Goal: Task Accomplishment & Management: Manage account settings

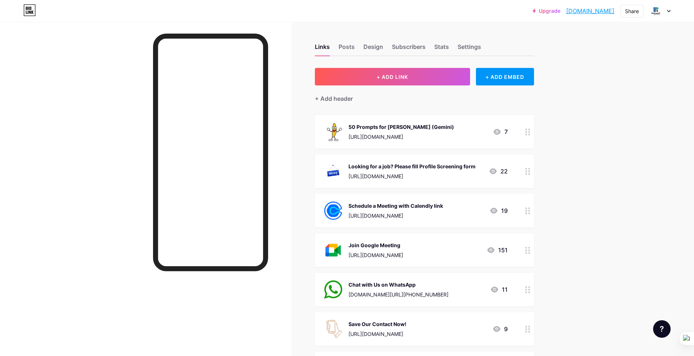
click at [547, 10] on link "Upgrade" at bounding box center [547, 11] width 28 height 6
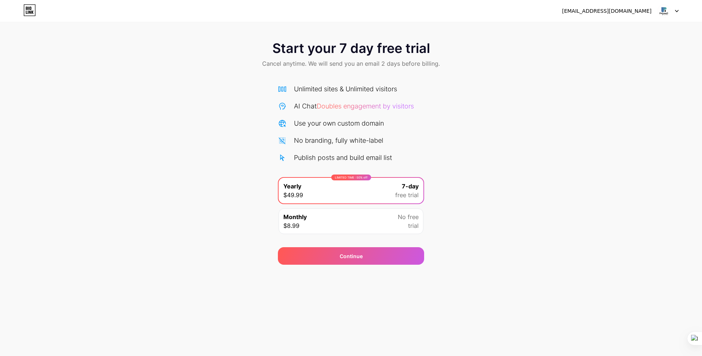
click at [32, 18] on div "info@thepropals.com Logout" at bounding box center [351, 11] width 702 height 22
click at [33, 12] on icon at bounding box center [29, 10] width 12 height 12
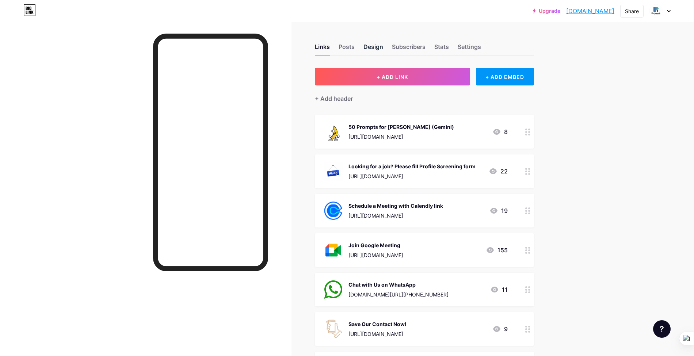
click at [383, 47] on div "Design" at bounding box center [374, 48] width 20 height 13
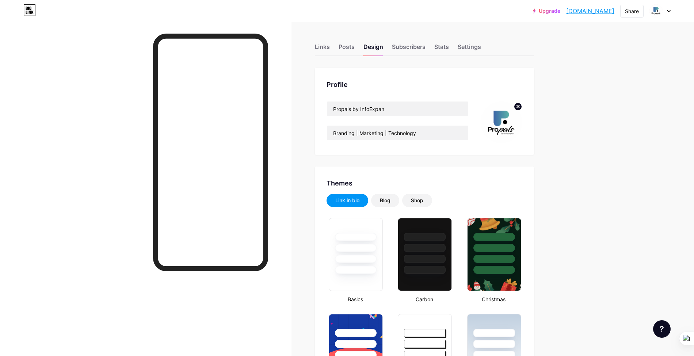
click at [477, 41] on div "Links Posts Design Subscribers Stats Settings" at bounding box center [424, 44] width 219 height 26
click at [477, 48] on div "Settings" at bounding box center [469, 48] width 23 height 13
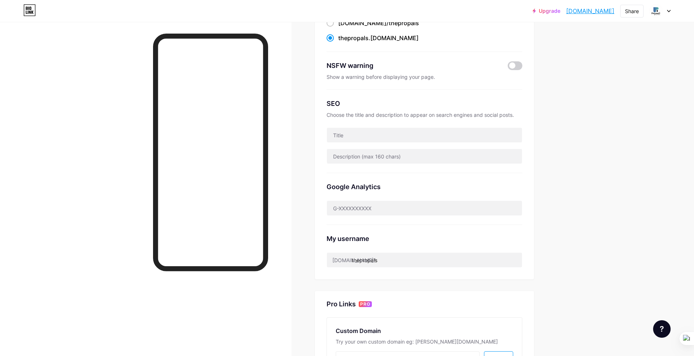
scroll to position [97, 0]
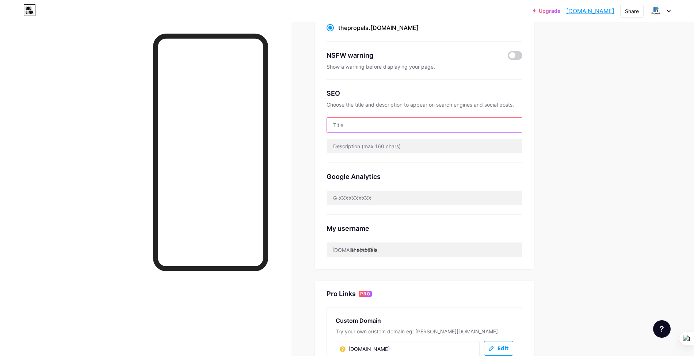
click at [428, 127] on input "text" at bounding box center [424, 125] width 195 height 15
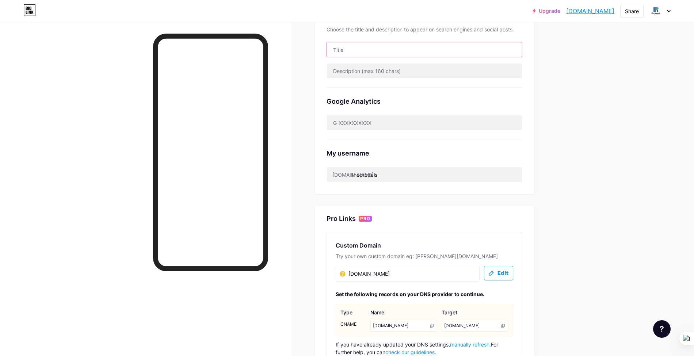
scroll to position [195, 0]
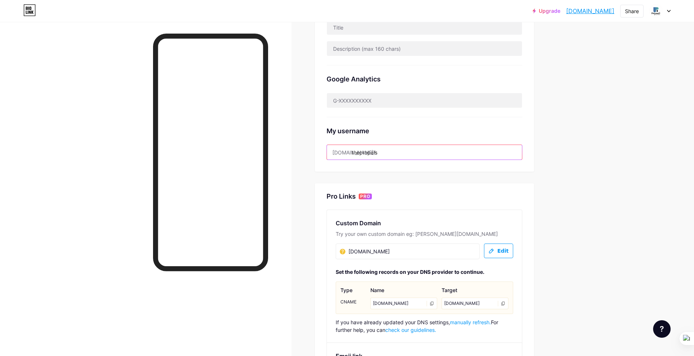
drag, startPoint x: 356, startPoint y: 152, endPoint x: 407, endPoint y: 153, distance: 50.8
click at [407, 153] on input "thepropals" at bounding box center [424, 152] width 195 height 15
click at [496, 145] on input "thepropals" at bounding box center [424, 152] width 195 height 15
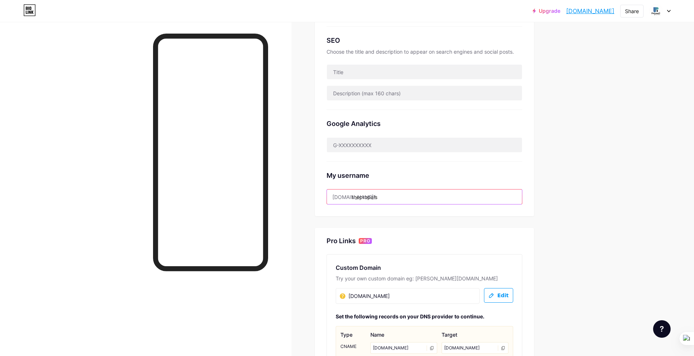
scroll to position [0, 0]
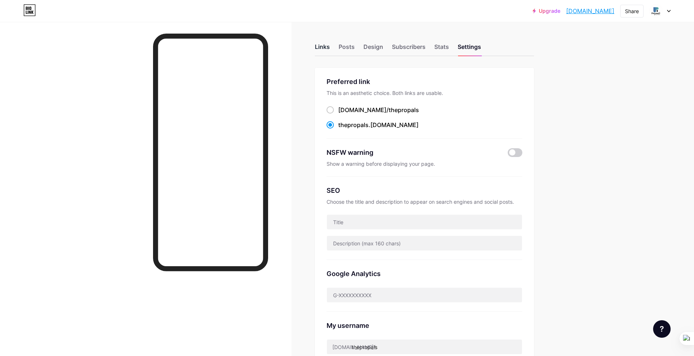
click at [320, 49] on div "Links" at bounding box center [322, 48] width 15 height 13
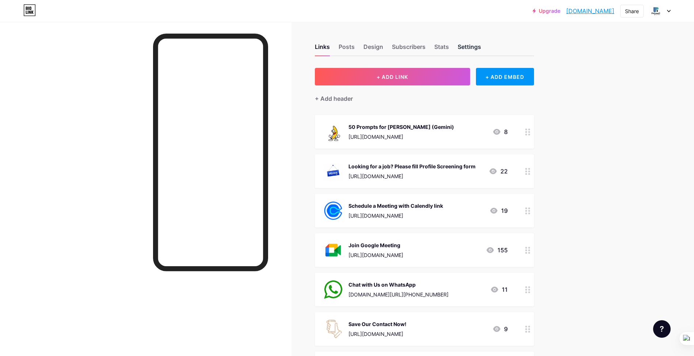
drag, startPoint x: 472, startPoint y: 46, endPoint x: 469, endPoint y: 53, distance: 8.3
click at [473, 46] on div "Settings" at bounding box center [469, 48] width 23 height 13
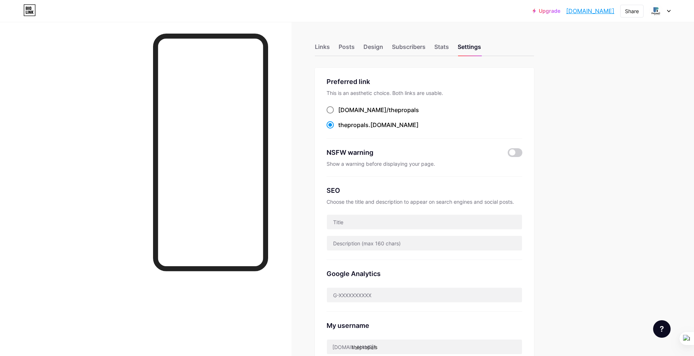
click at [389, 113] on span "thepropals" at bounding box center [404, 109] width 30 height 7
click at [343, 114] on input "bio.link/ thepropals" at bounding box center [340, 116] width 5 height 5
radio input "true"
click at [372, 121] on div "thepropals .bio.link" at bounding box center [378, 125] width 80 height 9
click at [343, 129] on input "thepropals .bio.link" at bounding box center [340, 131] width 5 height 5
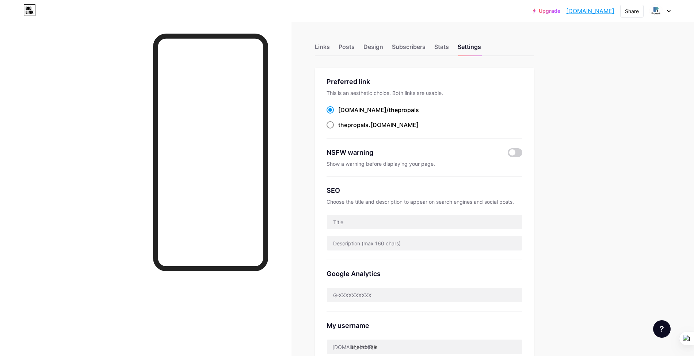
radio input "true"
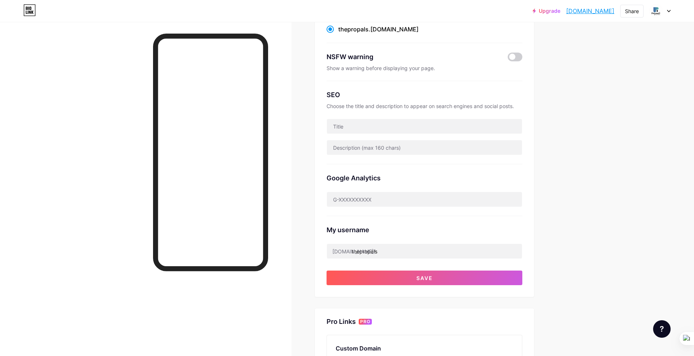
scroll to position [97, 0]
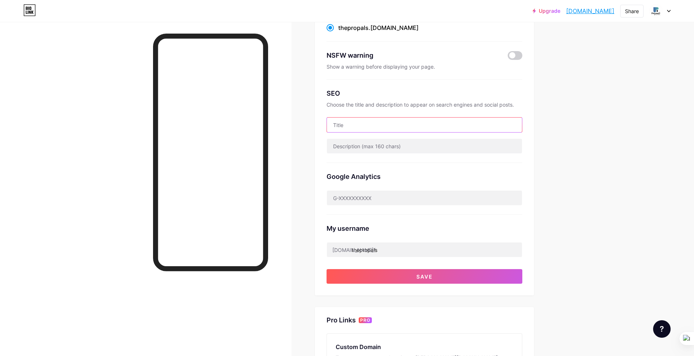
click at [434, 129] on input "text" at bounding box center [424, 125] width 195 height 15
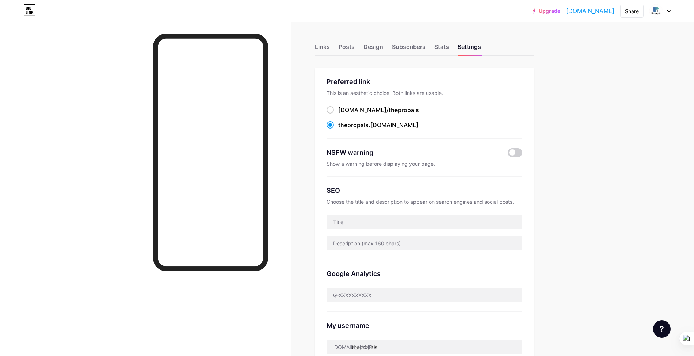
click at [544, 10] on link "Upgrade" at bounding box center [547, 11] width 28 height 6
click at [447, 50] on div "Stats" at bounding box center [441, 48] width 15 height 13
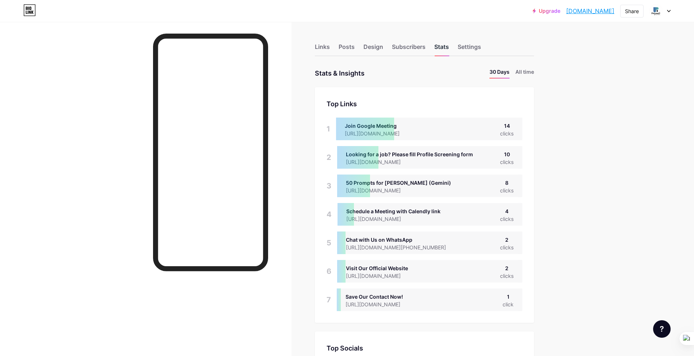
scroll to position [356, 694]
click at [534, 72] on li "All time" at bounding box center [525, 73] width 19 height 11
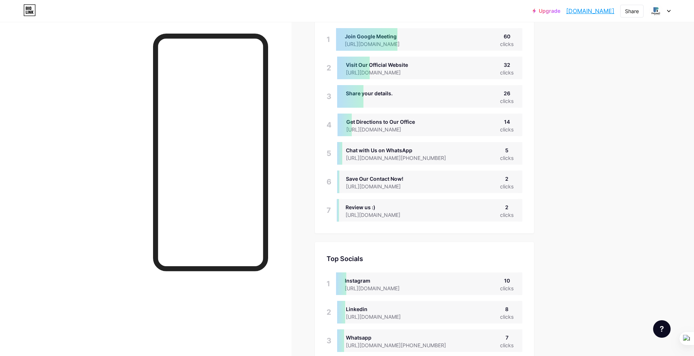
scroll to position [0, 0]
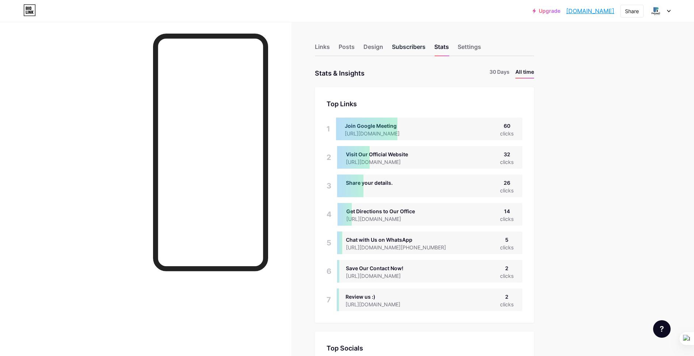
click at [411, 48] on div "Subscribers" at bounding box center [409, 48] width 34 height 13
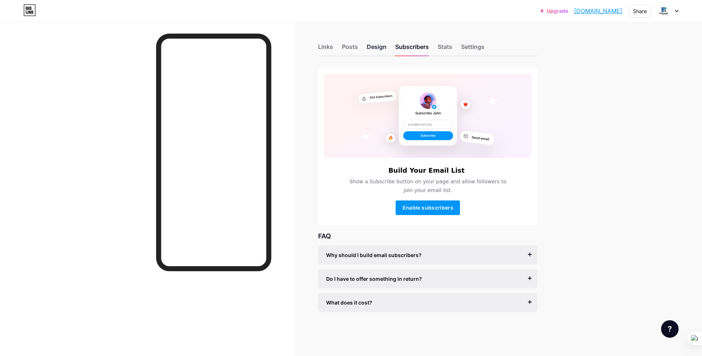
click at [380, 46] on div "Design" at bounding box center [377, 48] width 20 height 13
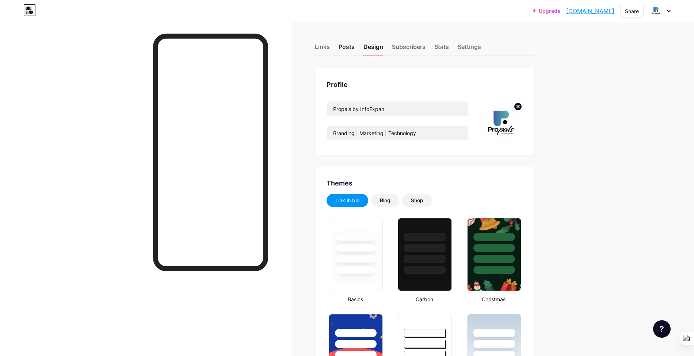
click at [349, 48] on div "Posts" at bounding box center [347, 48] width 16 height 13
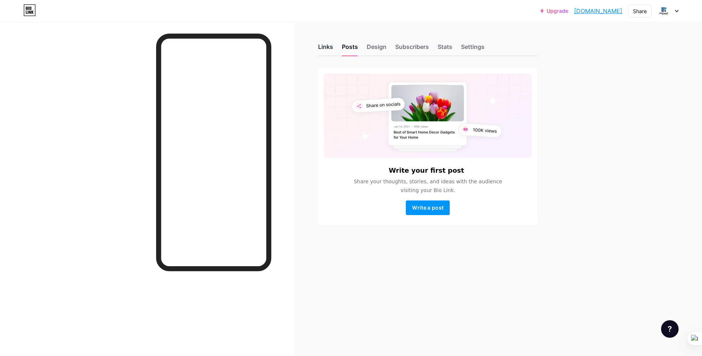
click at [324, 49] on div "Links" at bounding box center [325, 48] width 15 height 13
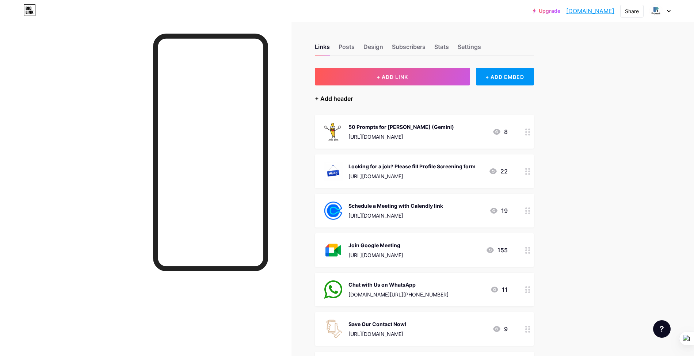
click at [351, 101] on div "+ Add header" at bounding box center [334, 98] width 38 height 9
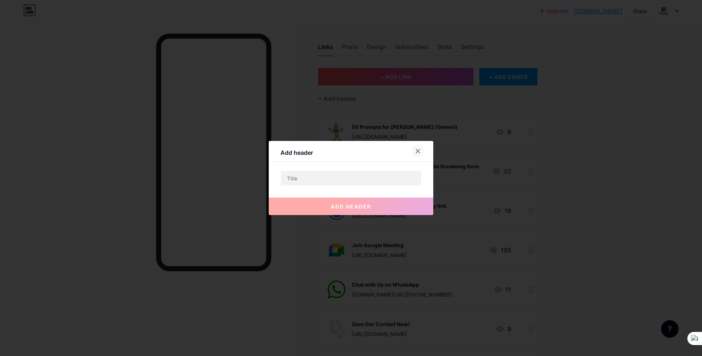
click at [415, 151] on icon at bounding box center [418, 151] width 6 height 6
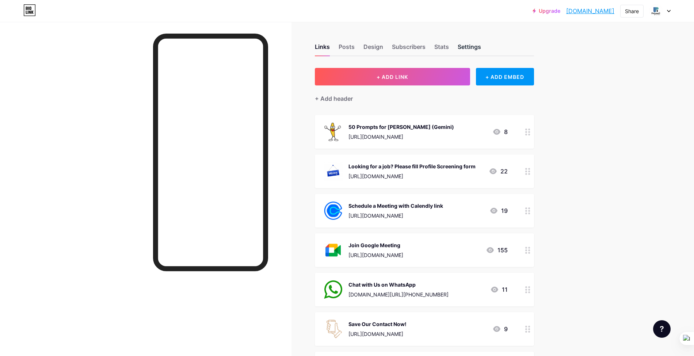
click at [466, 47] on div "Settings" at bounding box center [469, 48] width 23 height 13
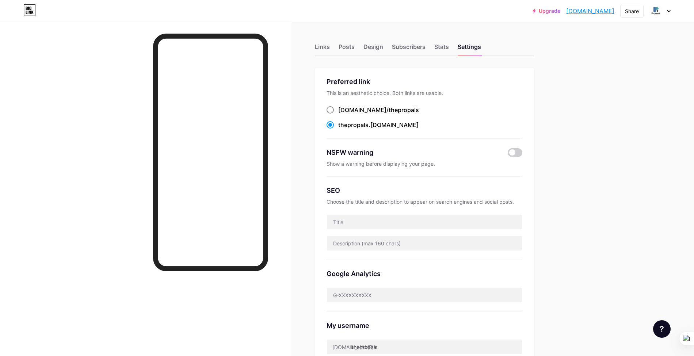
click at [377, 114] on div "bio.link/ thepropals" at bounding box center [378, 110] width 81 height 9
click at [343, 115] on input "bio.link/ thepropals" at bounding box center [340, 116] width 5 height 5
radio input "true"
click at [382, 127] on div "thepropals .bio.link" at bounding box center [378, 125] width 80 height 9
click at [343, 129] on input "thepropals .bio.link" at bounding box center [340, 131] width 5 height 5
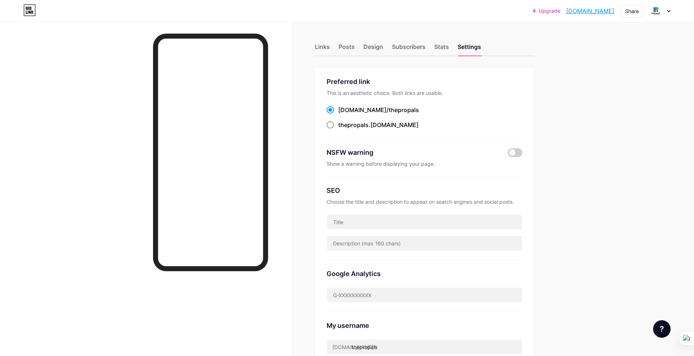
radio input "true"
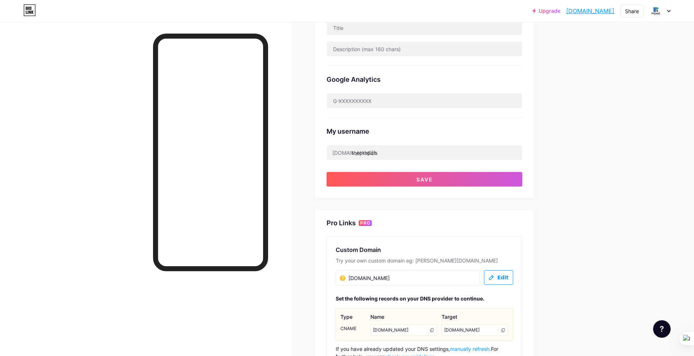
scroll to position [195, 0]
drag, startPoint x: 354, startPoint y: 151, endPoint x: 410, endPoint y: 152, distance: 55.9
click at [410, 152] on input "thepropals" at bounding box center [424, 152] width 195 height 15
click at [547, 10] on link "Upgrade" at bounding box center [547, 11] width 28 height 6
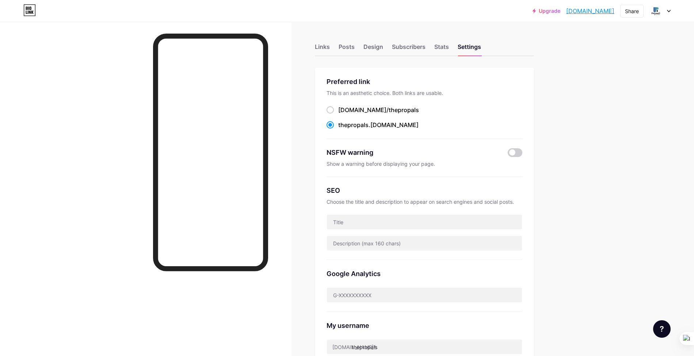
click at [412, 19] on div "Upgrade thepropals.bio.... thepropals.bio.link Share Switch accounts Propals by…" at bounding box center [347, 11] width 694 height 22
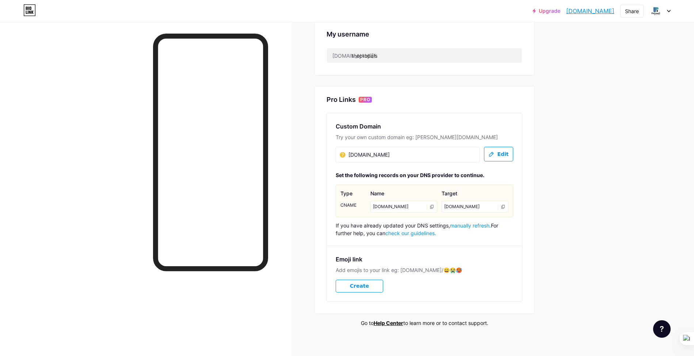
scroll to position [292, 0]
click at [373, 39] on div "My username bio.link/ thepropals" at bounding box center [425, 41] width 196 height 43
click at [369, 53] on input "thepropals" at bounding box center [424, 55] width 195 height 15
drag, startPoint x: 356, startPoint y: 55, endPoint x: 414, endPoint y: 56, distance: 58.5
click at [414, 56] on input "thepropals" at bounding box center [424, 55] width 195 height 15
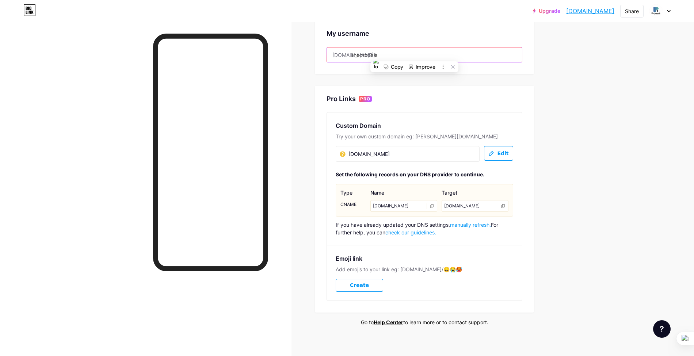
type input "t"
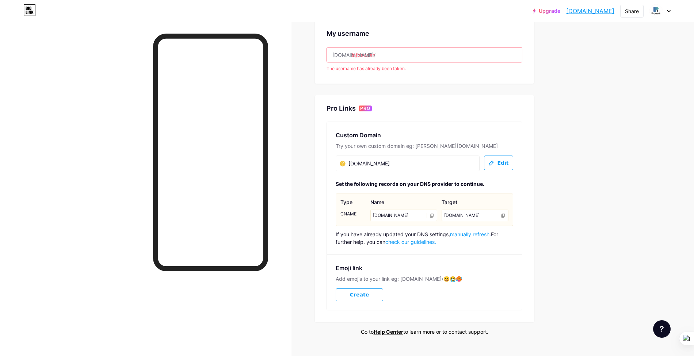
type input "infoexpan"
click at [542, 101] on div "Links Posts Design Subscribers Stats Settings Preferred link This is an aesthet…" at bounding box center [282, 51] width 565 height 643
click at [382, 53] on input "infoexpan" at bounding box center [424, 55] width 195 height 15
click at [675, 111] on div "Upgrade thepropals.bio.... thepropals.bio.link Share Switch accounts Propals by…" at bounding box center [347, 40] width 694 height 665
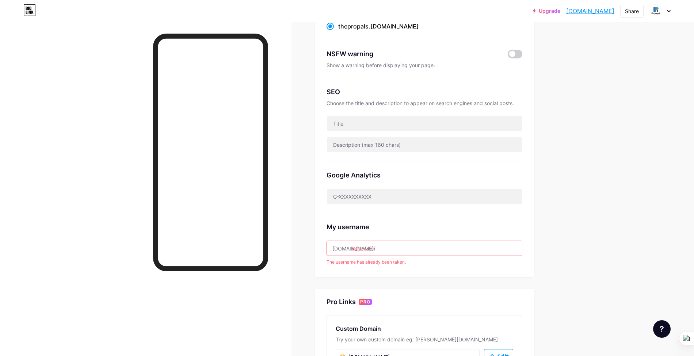
scroll to position [97, 0]
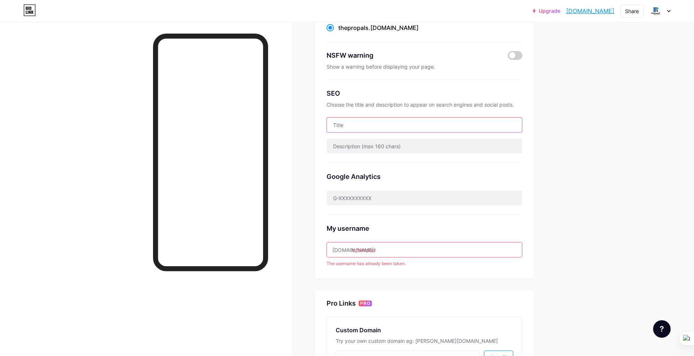
click at [392, 126] on input "text" at bounding box center [424, 125] width 195 height 15
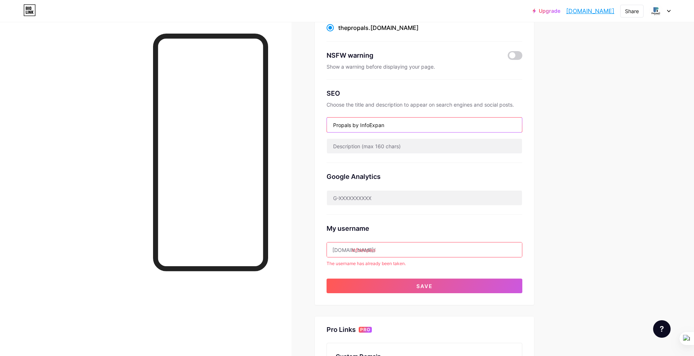
type input "Propals by InfoExpan"
click at [665, 150] on div "Upgrade thepropals.bio.... thepropals.bio.link Share Switch accounts Propals by…" at bounding box center [347, 248] width 694 height 691
drag, startPoint x: 387, startPoint y: 251, endPoint x: 355, endPoint y: 255, distance: 32.0
click at [355, 255] on input "infoexpan" at bounding box center [424, 250] width 195 height 15
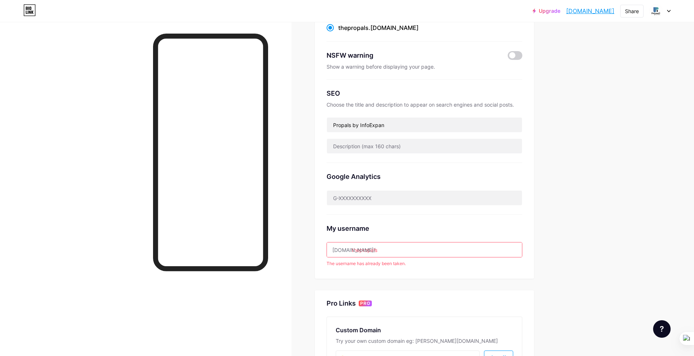
click at [655, 191] on div "Upgrade thepropals.bio.... thepropals.bio.link Share Switch accounts Propals by…" at bounding box center [347, 235] width 694 height 665
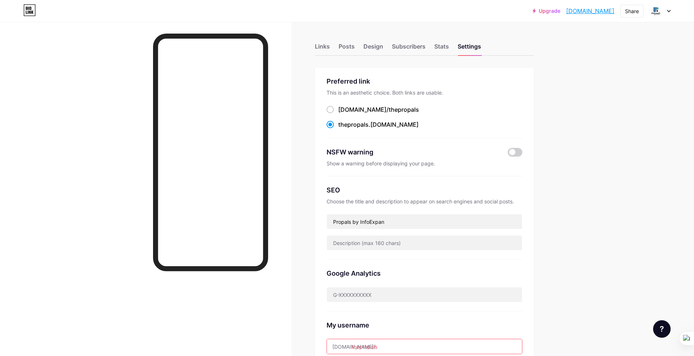
scroll to position [0, 0]
click at [582, 10] on link "thepropals.bio.link" at bounding box center [590, 11] width 48 height 9
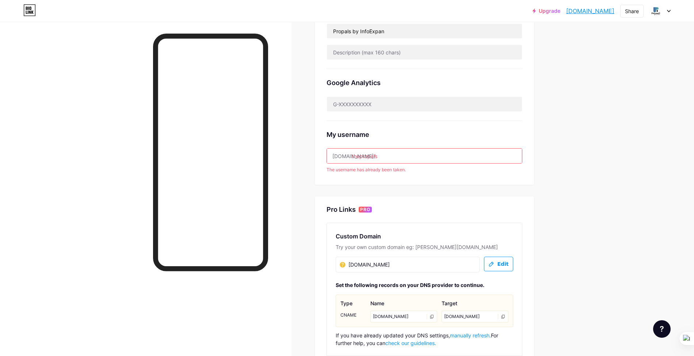
scroll to position [195, 0]
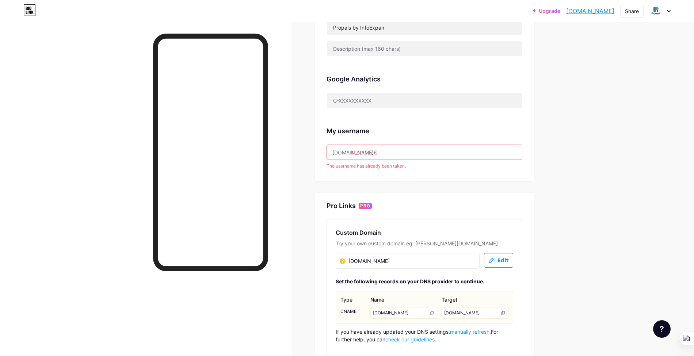
click at [455, 121] on div "My username bio.link/ thepropals The username has already been taken." at bounding box center [425, 143] width 196 height 52
click at [457, 109] on div "Google Analytics" at bounding box center [425, 91] width 196 height 52
click at [452, 108] on div "Google Analytics" at bounding box center [425, 91] width 196 height 52
drag, startPoint x: 363, startPoint y: 153, endPoint x: 373, endPoint y: 197, distance: 44.9
click at [363, 152] on input "thepropals" at bounding box center [424, 152] width 195 height 15
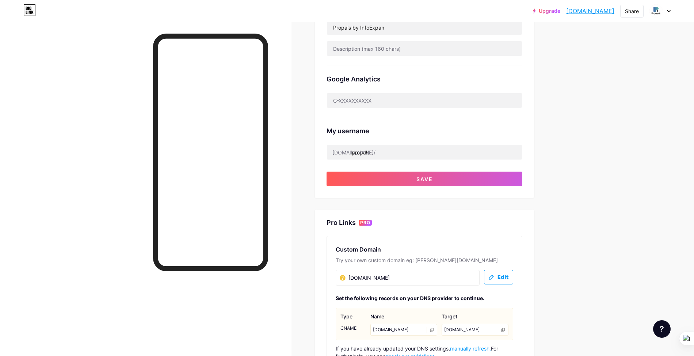
click at [631, 140] on div "Upgrade thepropals.bio.... thepropals.bio.link Share Switch accounts Propals by…" at bounding box center [347, 146] width 694 height 682
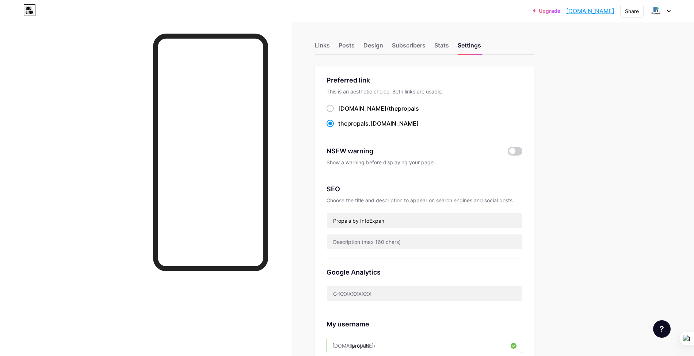
scroll to position [97, 0]
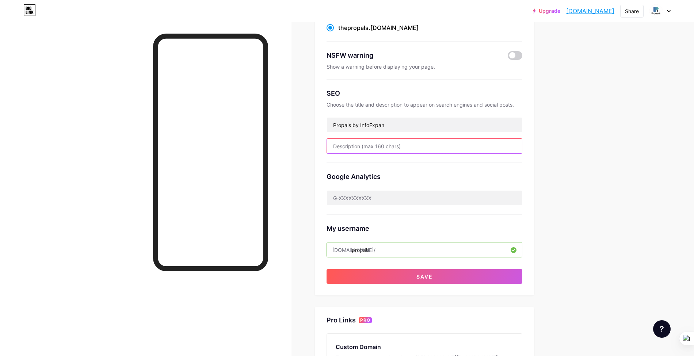
click at [434, 141] on input "text" at bounding box center [424, 146] width 195 height 15
drag, startPoint x: 355, startPoint y: 250, endPoint x: 384, endPoint y: 251, distance: 28.9
click at [384, 251] on input "propals" at bounding box center [424, 250] width 195 height 15
type input "i"
type input "p"
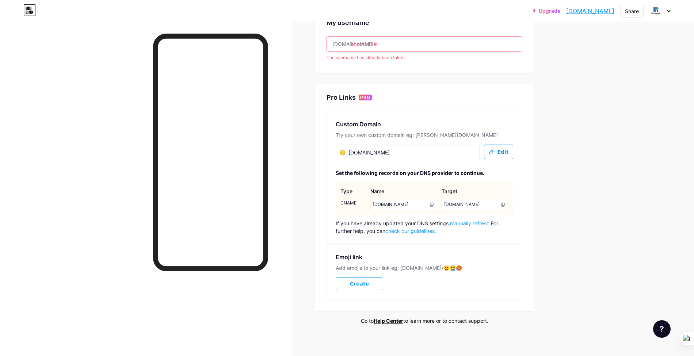
scroll to position [306, 0]
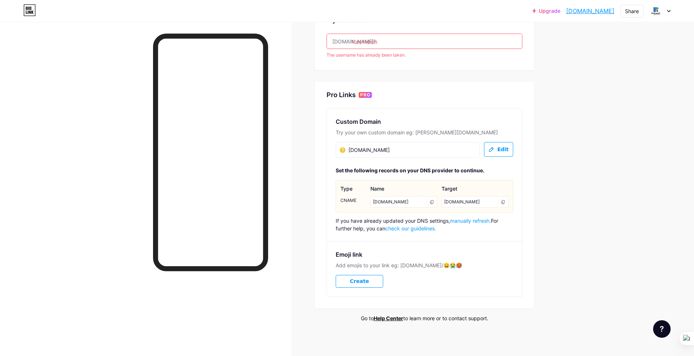
type input "thepropals"
drag, startPoint x: 289, startPoint y: 103, endPoint x: 301, endPoint y: 112, distance: 15.5
click at [289, 103] on div at bounding box center [146, 200] width 292 height 356
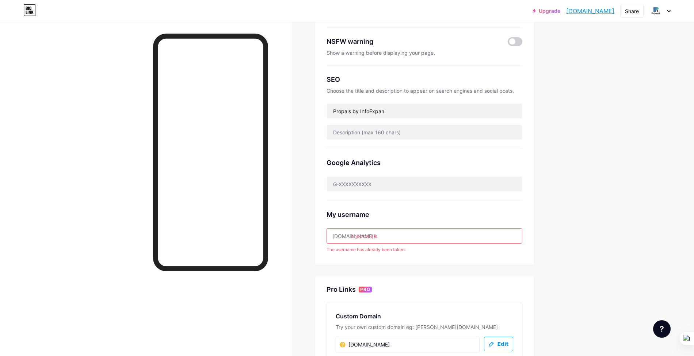
scroll to position [0, 0]
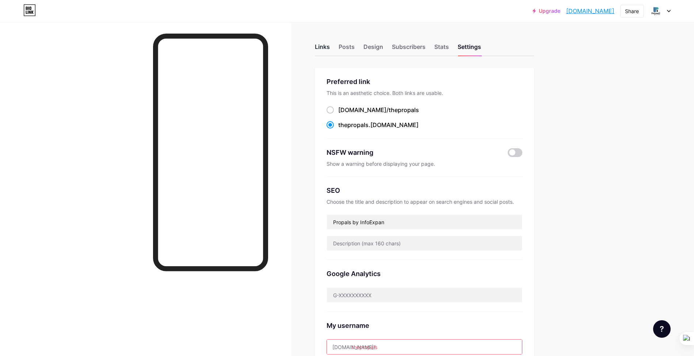
click at [330, 46] on div "Links" at bounding box center [322, 48] width 15 height 13
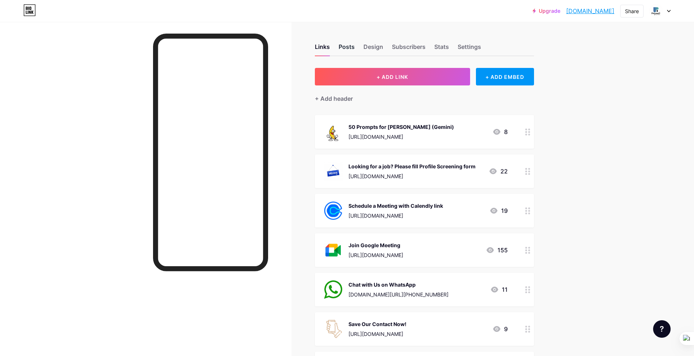
drag, startPoint x: 363, startPoint y: 50, endPoint x: 350, endPoint y: 51, distance: 12.8
click at [363, 51] on div "Links Posts Design Subscribers Stats Settings" at bounding box center [424, 44] width 219 height 26
click at [344, 50] on div "Posts" at bounding box center [347, 48] width 16 height 13
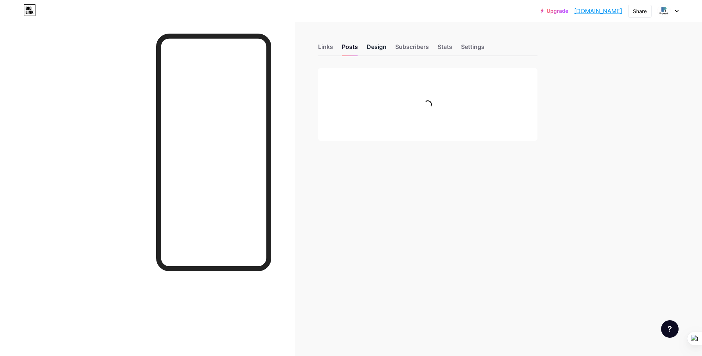
click at [380, 46] on div "Design" at bounding box center [377, 48] width 20 height 13
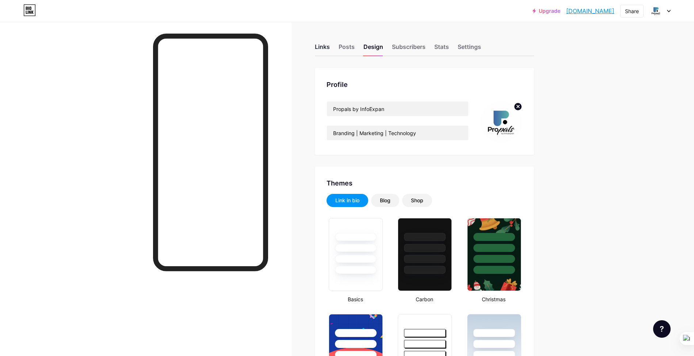
click at [322, 49] on div "Links" at bounding box center [322, 48] width 15 height 13
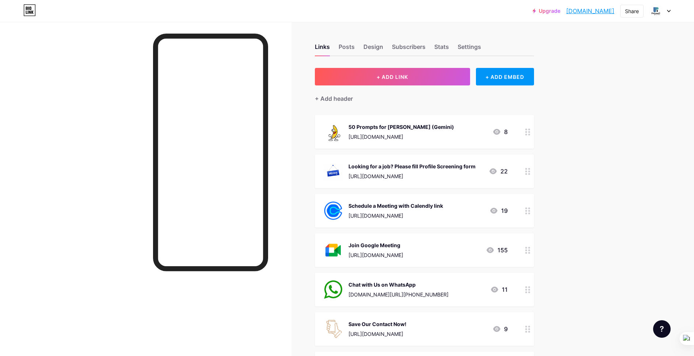
click at [599, 12] on link "thepropals.bio.link" at bounding box center [590, 11] width 48 height 9
click at [652, 16] on span at bounding box center [656, 11] width 12 height 12
click at [478, 51] on div "Settings" at bounding box center [469, 48] width 23 height 13
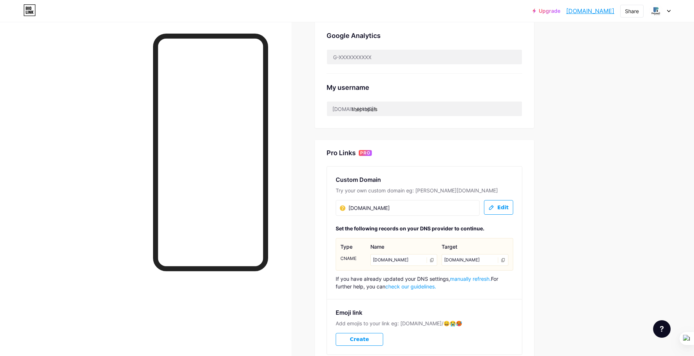
scroll to position [292, 0]
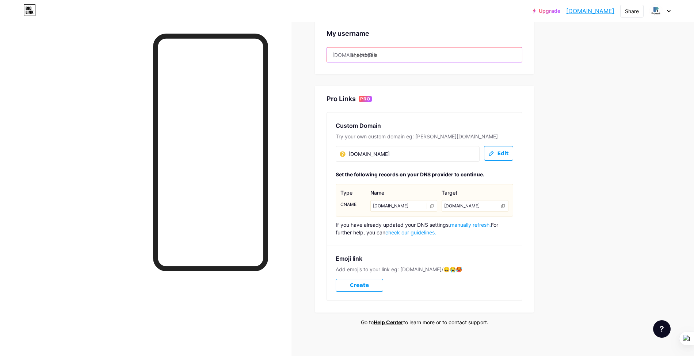
drag, startPoint x: 355, startPoint y: 54, endPoint x: 410, endPoint y: 58, distance: 55.3
click at [410, 58] on input "thepropals" at bounding box center [424, 55] width 195 height 15
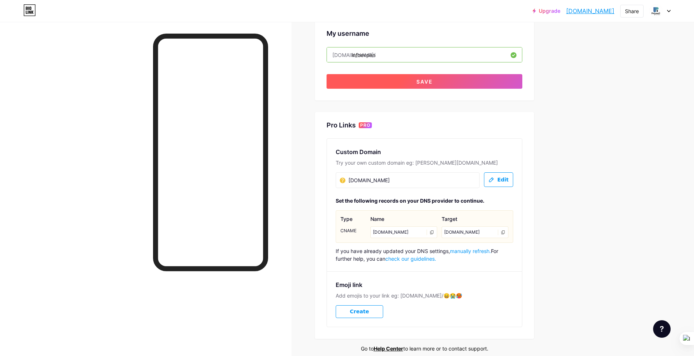
type input "infoexpan"
click at [419, 79] on button "Save" at bounding box center [425, 81] width 196 height 15
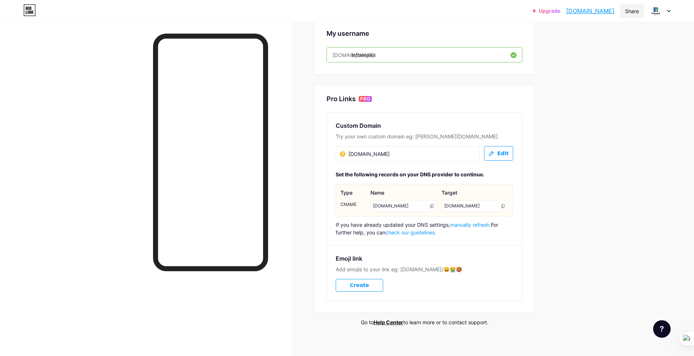
click at [635, 13] on div "Share" at bounding box center [632, 11] width 14 height 8
click at [596, 37] on div "Copy link" at bounding box center [589, 38] width 109 height 18
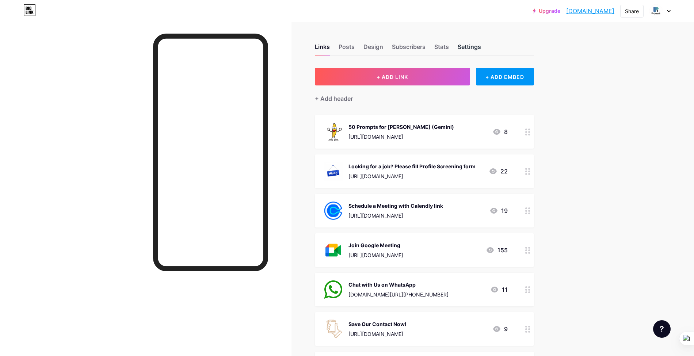
click at [471, 43] on div "Settings" at bounding box center [469, 48] width 23 height 13
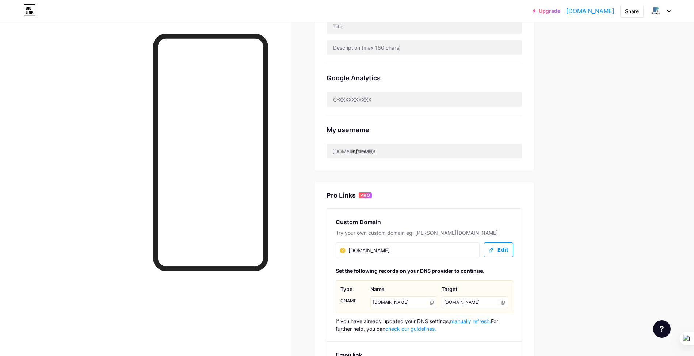
scroll to position [146, 0]
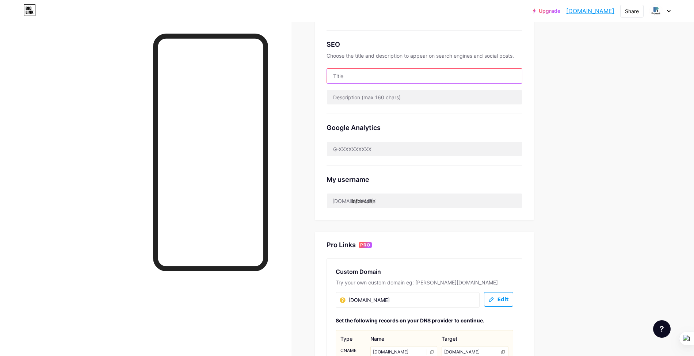
click at [398, 78] on input "text" at bounding box center [424, 76] width 195 height 15
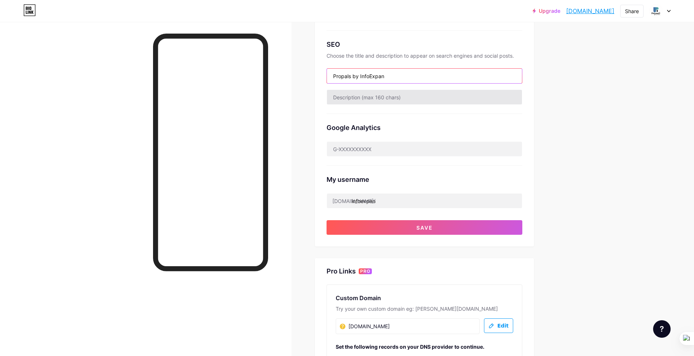
type input "Propals by InfoExpan"
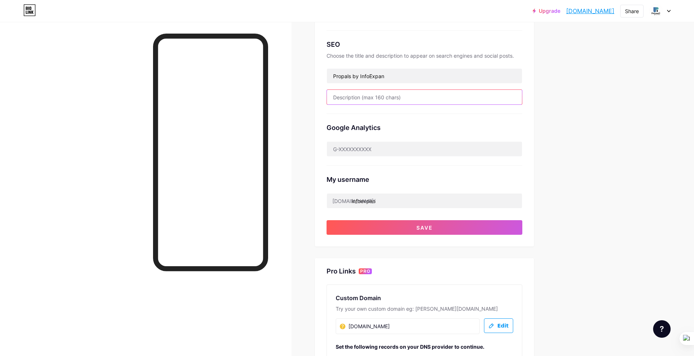
click at [425, 95] on input "text" at bounding box center [424, 97] width 195 height 15
click at [376, 98] on input "text" at bounding box center [424, 97] width 195 height 15
paste input "Explore Propals by InfoExpan – your hub for branding, digital marketing, and te…"
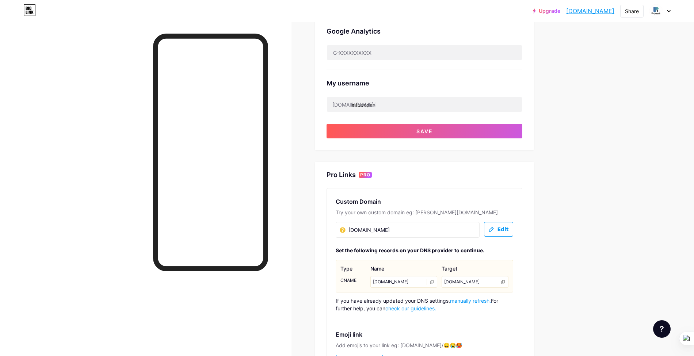
scroll to position [243, 0]
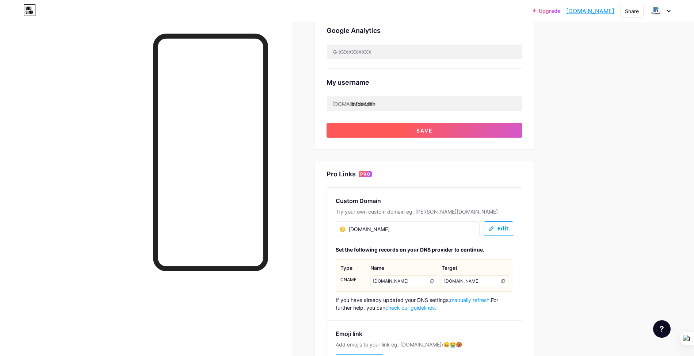
click at [480, 130] on button "Save" at bounding box center [425, 130] width 196 height 15
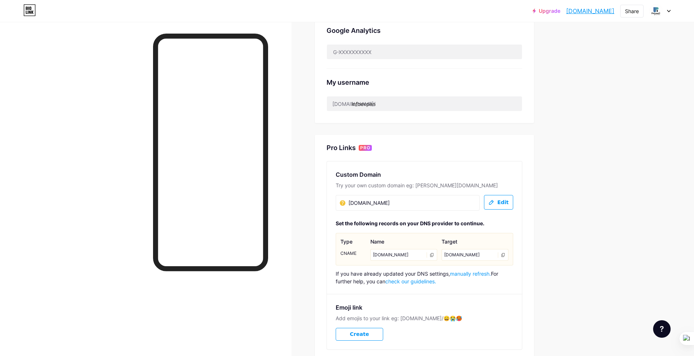
scroll to position [97, 0]
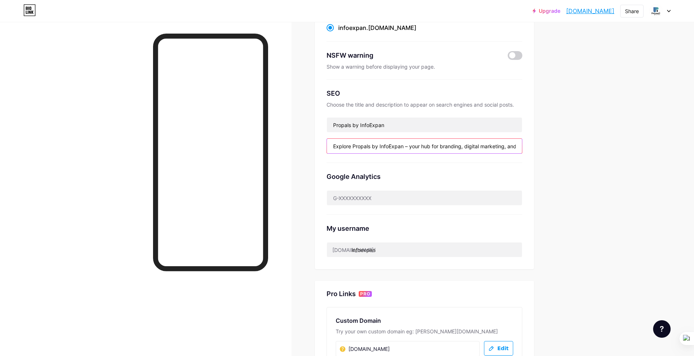
drag, startPoint x: 354, startPoint y: 145, endPoint x: 317, endPoint y: 146, distance: 37.3
click at [317, 146] on div "Links Posts Design Subscribers Stats Settings Preferred link This is an aesthet…" at bounding box center [282, 241] width 565 height 633
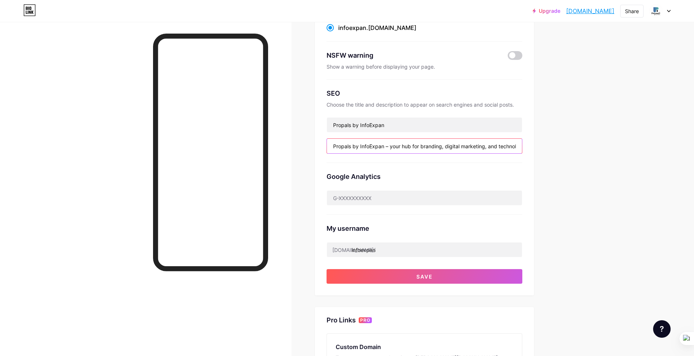
type input "Propals by InfoExpan – your hub for branding, digital marketing, and technology…"
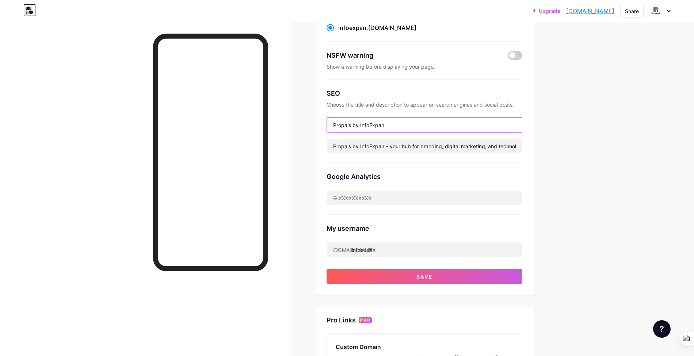
drag, startPoint x: 414, startPoint y: 124, endPoint x: 305, endPoint y: 127, distance: 109.3
click at [305, 127] on div "Links Posts Design Subscribers Stats Settings Preferred link This is an aesthet…" at bounding box center [282, 255] width 565 height 660
paste input "| Creative Branding & Global Marketing Solutions"
drag, startPoint x: 456, startPoint y: 124, endPoint x: 441, endPoint y: 124, distance: 15.0
click at [441, 124] on input "Propals by InfoExpan | Creative Branding & Global Marketing Solutions" at bounding box center [424, 125] width 195 height 15
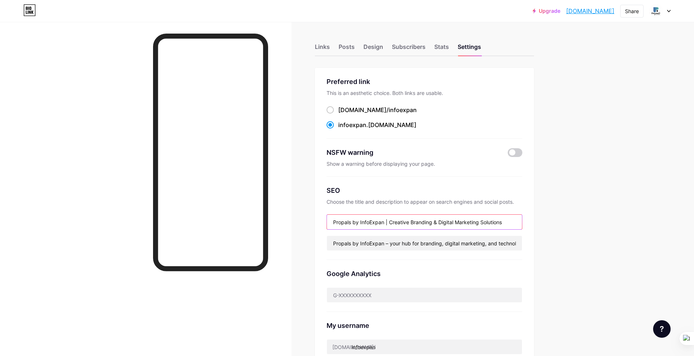
scroll to position [195, 0]
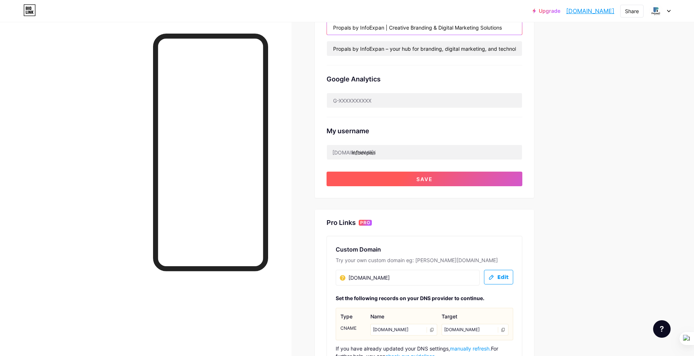
type input "Propals by InfoExpan | Creative Branding & Digital Marketing Solutions"
click at [479, 180] on button "Save" at bounding box center [425, 179] width 196 height 15
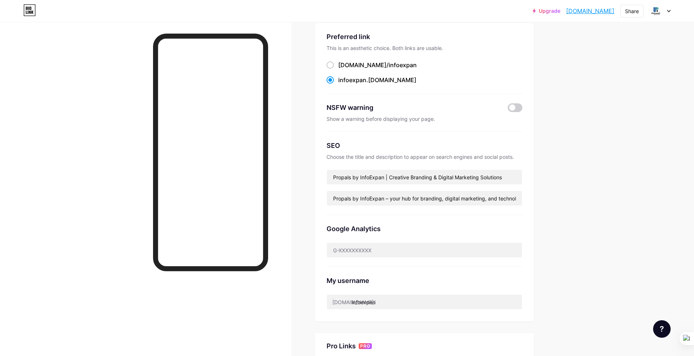
scroll to position [0, 0]
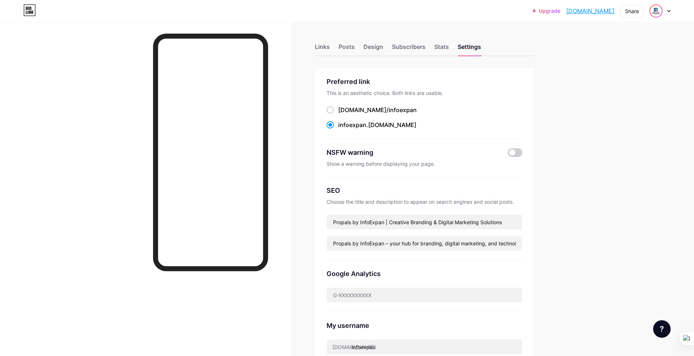
click at [657, 11] on img at bounding box center [656, 11] width 12 height 12
click at [547, 125] on div "Links Posts Design Subscribers Stats Settings Preferred link This is an aesthet…" at bounding box center [282, 338] width 565 height 633
drag, startPoint x: 443, startPoint y: 49, endPoint x: 434, endPoint y: 49, distance: 8.8
click at [443, 49] on div "Stats" at bounding box center [441, 48] width 15 height 13
click at [405, 49] on div "Subscribers" at bounding box center [409, 48] width 34 height 13
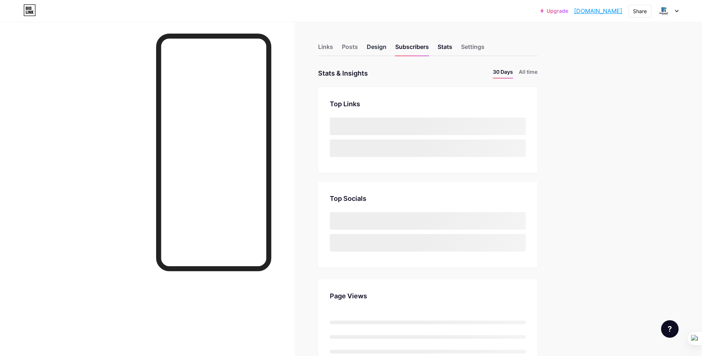
click at [368, 44] on div "Design" at bounding box center [377, 48] width 20 height 13
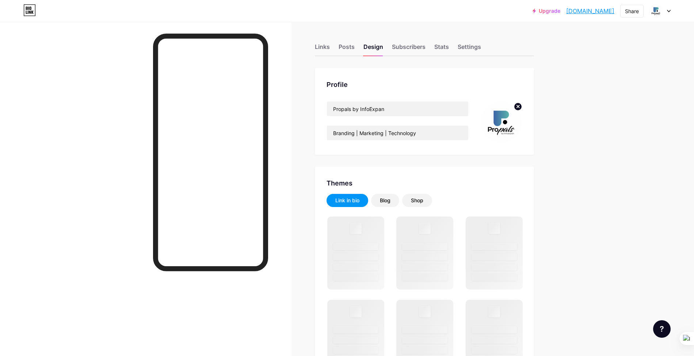
click at [502, 127] on img at bounding box center [502, 122] width 42 height 42
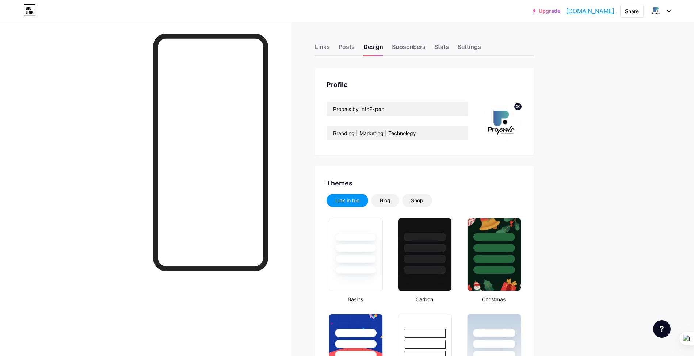
click at [519, 106] on circle at bounding box center [518, 107] width 8 height 8
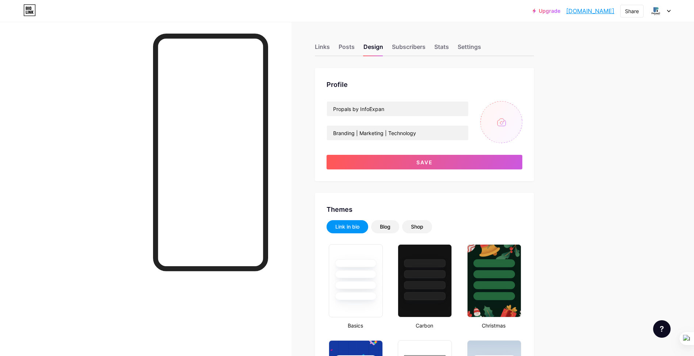
click at [511, 119] on input "file" at bounding box center [502, 122] width 42 height 42
type input "C:\fakepath\Infoexpan Logo Final 23August 2025-06.png"
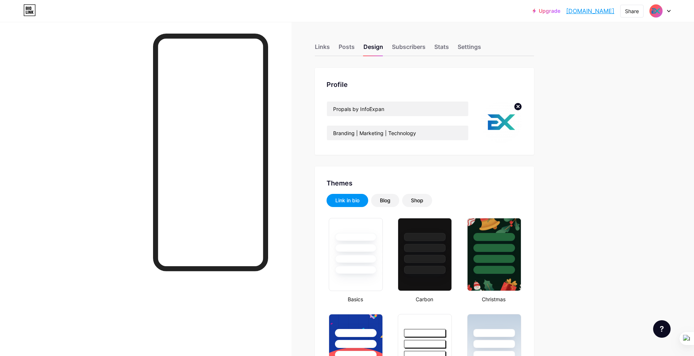
click at [520, 105] on circle at bounding box center [518, 107] width 8 height 8
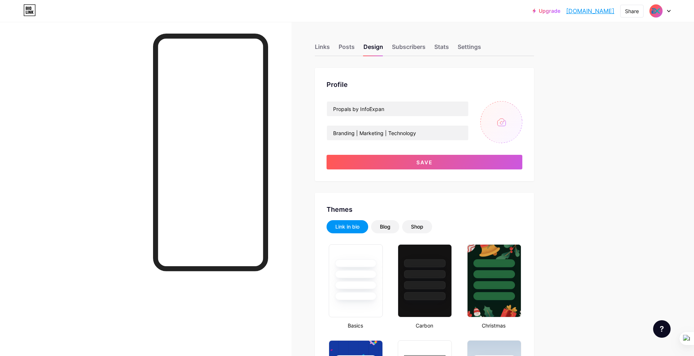
click at [492, 126] on input "file" at bounding box center [502, 122] width 42 height 42
type input "C:\fakepath\propals_logo_400x400.png"
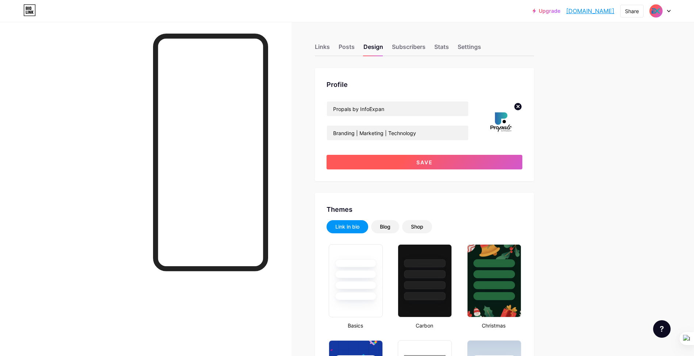
click at [452, 162] on button "Save" at bounding box center [425, 162] width 196 height 15
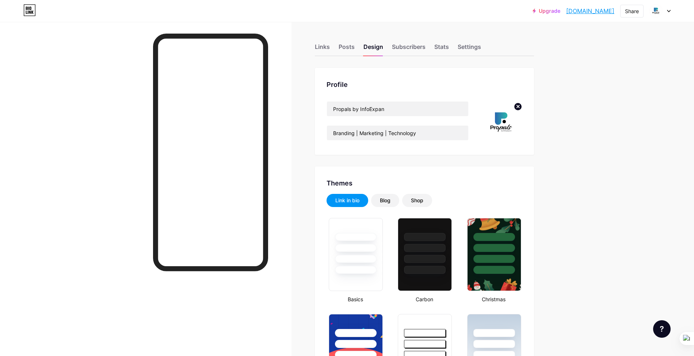
click at [521, 104] on circle at bounding box center [518, 107] width 8 height 8
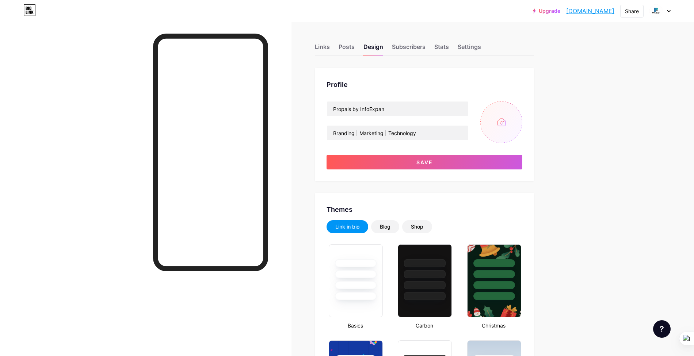
click at [509, 125] on input "file" at bounding box center [502, 122] width 42 height 42
type input "C:\fakepath\for Biolink.jpg"
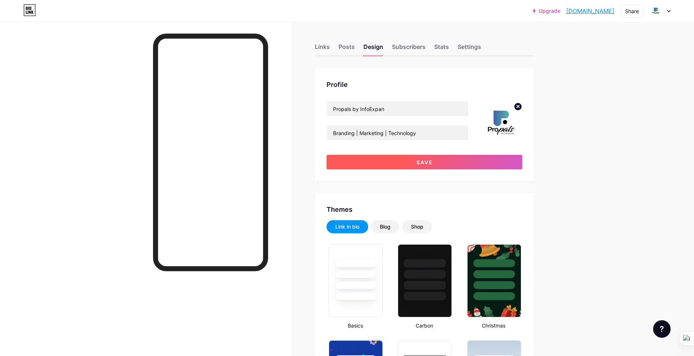
click at [448, 162] on button "Save" at bounding box center [425, 162] width 196 height 15
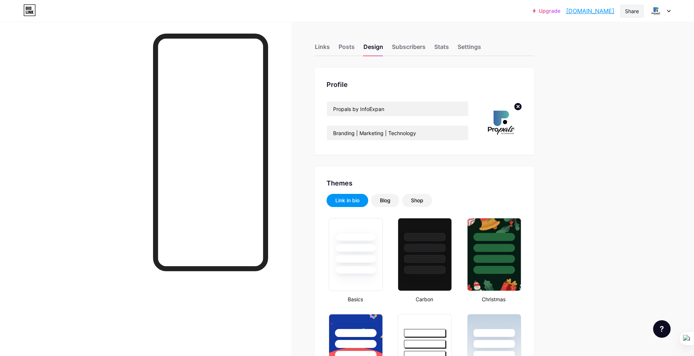
click at [631, 12] on div "Share" at bounding box center [632, 11] width 14 height 8
click at [603, 38] on div "Copy link" at bounding box center [589, 38] width 109 height 18
click at [323, 48] on div "Links" at bounding box center [322, 48] width 15 height 13
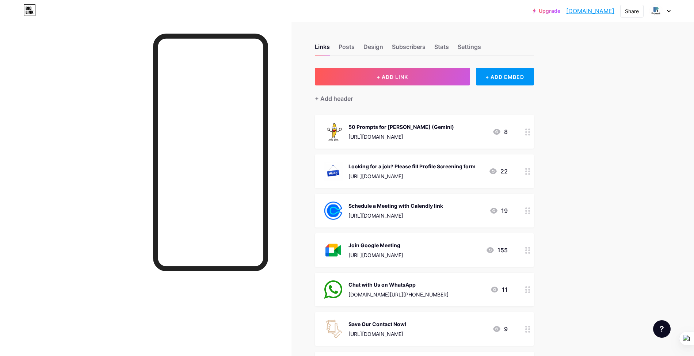
click at [441, 286] on div "Chat with Us on WhatsApp wa.me/+919545252254 11" at bounding box center [416, 289] width 184 height 19
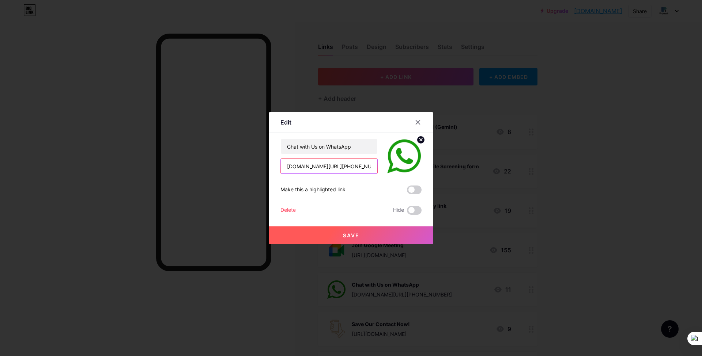
click at [312, 170] on input "[DOMAIN_NAME][URL][PHONE_NUMBER]" at bounding box center [329, 166] width 96 height 15
click at [415, 124] on icon at bounding box center [418, 122] width 6 height 6
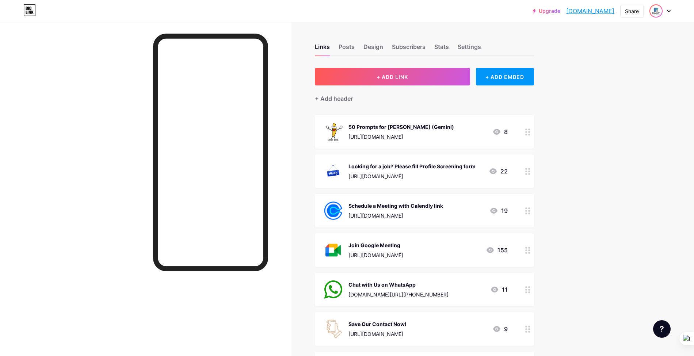
click at [662, 7] on span at bounding box center [656, 11] width 12 height 12
click at [655, 9] on img at bounding box center [656, 11] width 12 height 12
click at [656, 10] on img at bounding box center [656, 11] width 12 height 12
click at [632, 12] on div "Share" at bounding box center [632, 11] width 14 height 8
click at [605, 57] on div "Get my QR code" at bounding box center [589, 55] width 109 height 18
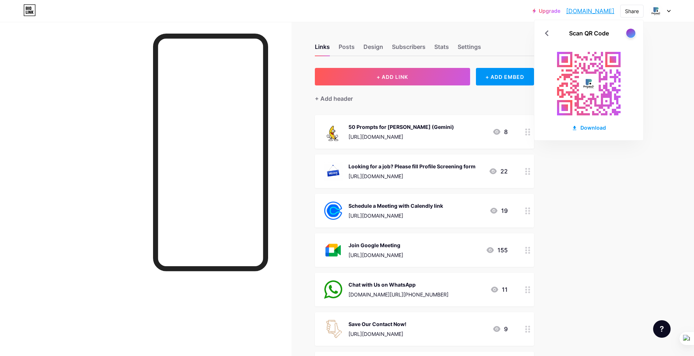
click at [632, 33] on div at bounding box center [630, 33] width 9 height 9
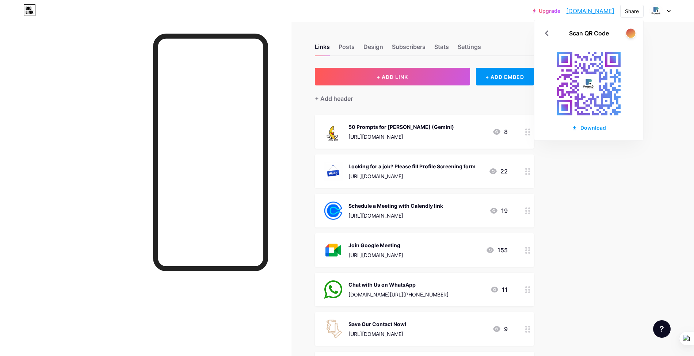
click at [632, 33] on div at bounding box center [630, 33] width 9 height 9
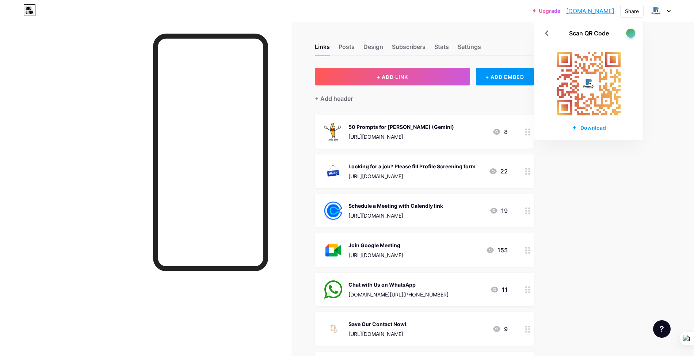
click at [632, 33] on div at bounding box center [630, 33] width 9 height 9
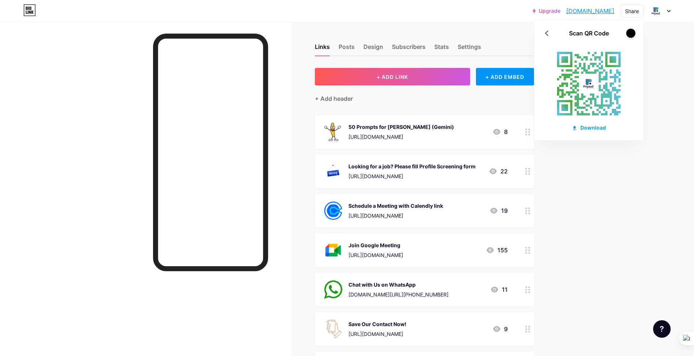
click at [632, 33] on div at bounding box center [630, 33] width 9 height 9
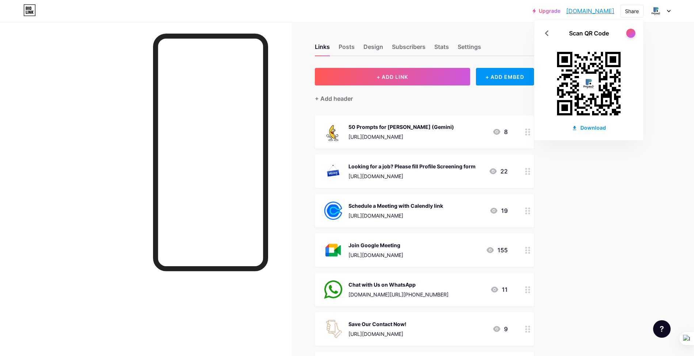
click at [632, 33] on div at bounding box center [630, 33] width 9 height 9
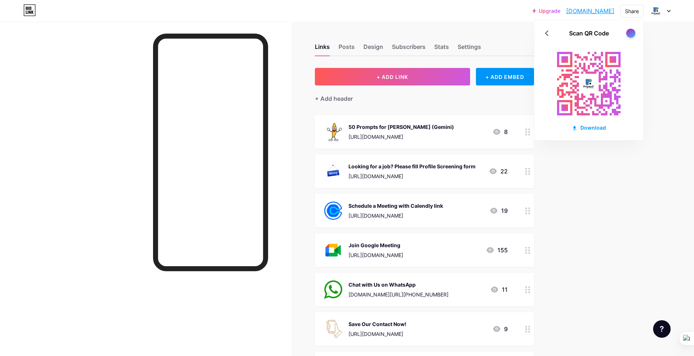
click at [632, 33] on div at bounding box center [630, 33] width 9 height 9
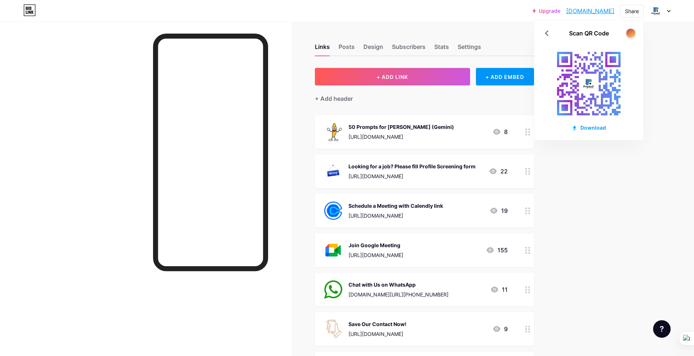
click at [632, 33] on div at bounding box center [630, 33] width 9 height 9
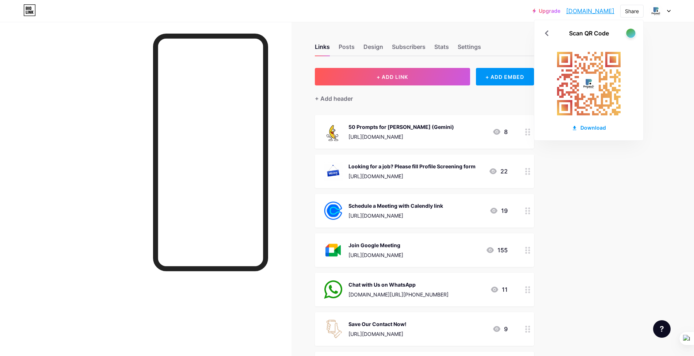
click at [632, 33] on div at bounding box center [630, 33] width 9 height 9
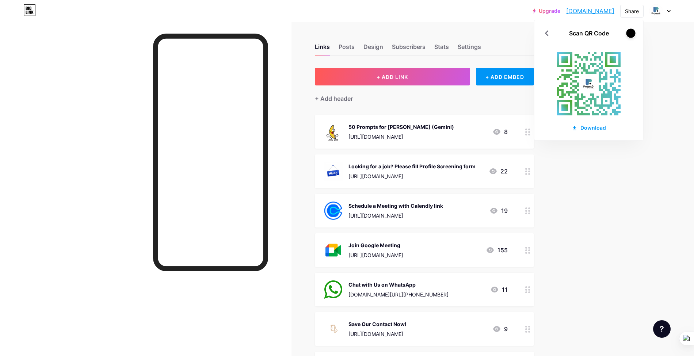
click at [632, 33] on div at bounding box center [630, 33] width 9 height 9
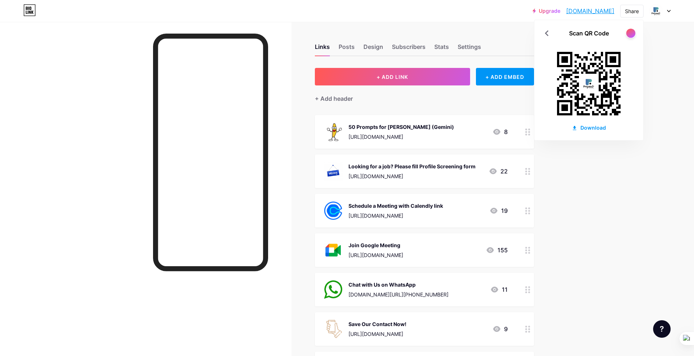
click at [632, 33] on div at bounding box center [630, 33] width 9 height 9
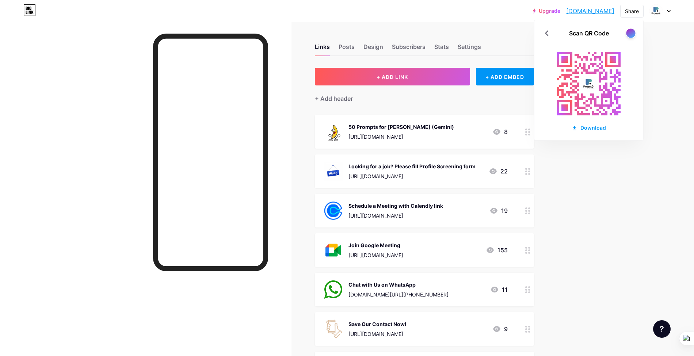
click at [632, 33] on div at bounding box center [630, 33] width 9 height 9
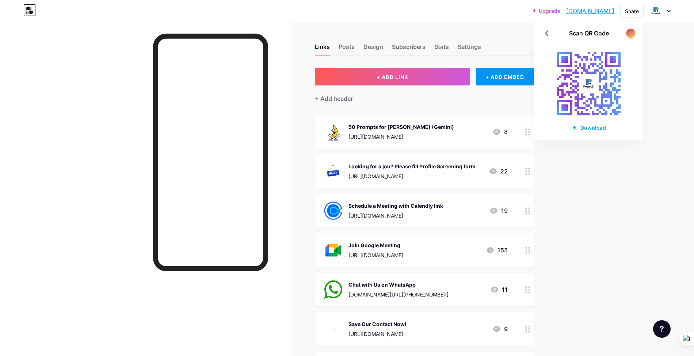
click at [632, 33] on div at bounding box center [630, 33] width 9 height 9
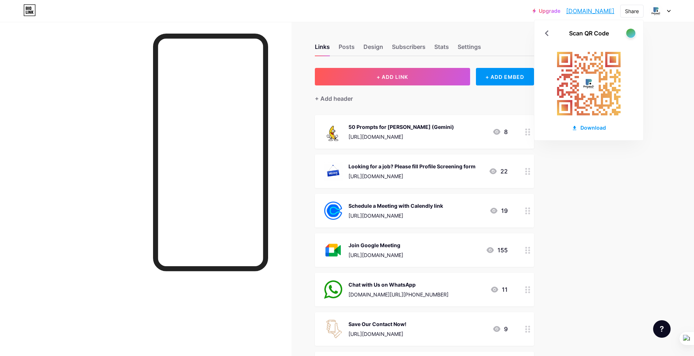
click at [632, 33] on div at bounding box center [630, 33] width 9 height 9
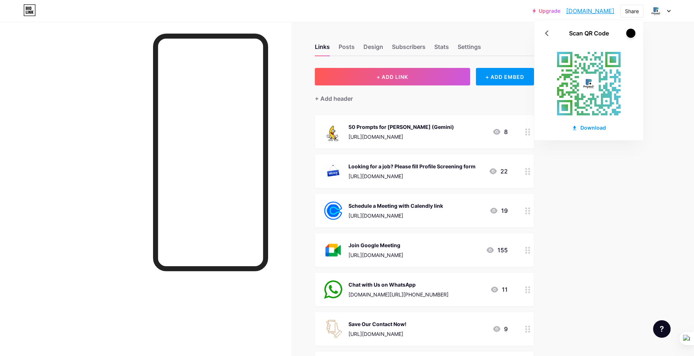
click at [632, 33] on div at bounding box center [630, 33] width 9 height 9
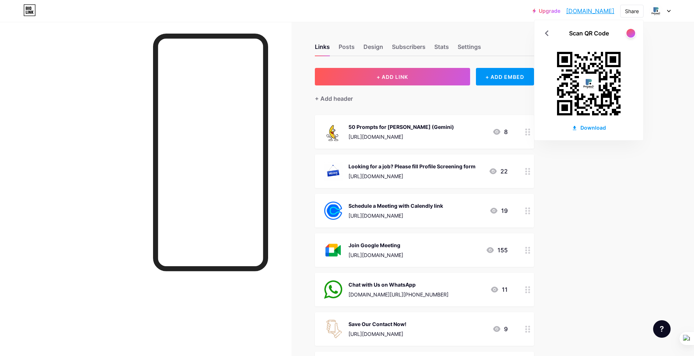
click at [509, 37] on div "Links Posts Design Subscribers Stats Settings" at bounding box center [424, 44] width 219 height 26
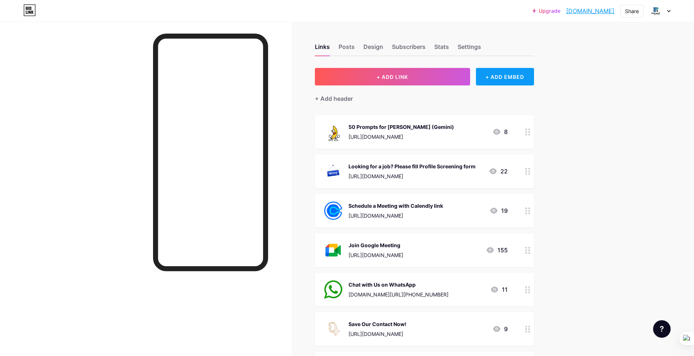
click at [492, 75] on div "+ ADD EMBED" at bounding box center [505, 77] width 58 height 18
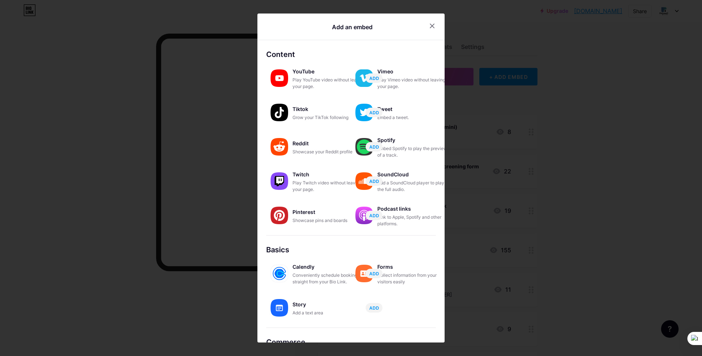
click at [669, 202] on div at bounding box center [351, 178] width 702 height 356
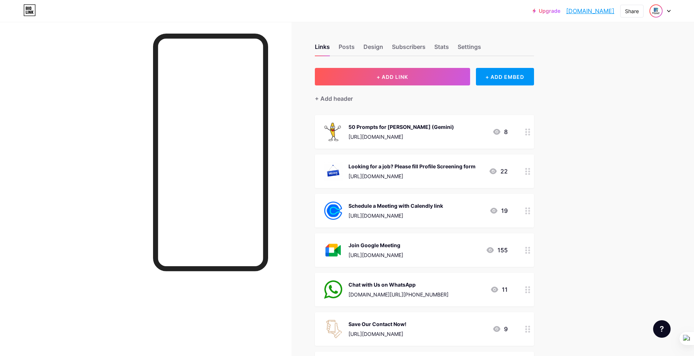
click at [652, 8] on img at bounding box center [656, 11] width 12 height 12
click at [510, 15] on div "Upgrade infoexpan.bio.l... infoexpan.bio.link Share Switch accounts Propals by …" at bounding box center [347, 10] width 694 height 13
click at [630, 12] on div "Share" at bounding box center [632, 11] width 14 height 8
click at [613, 58] on div "Get my QR code" at bounding box center [589, 55] width 109 height 18
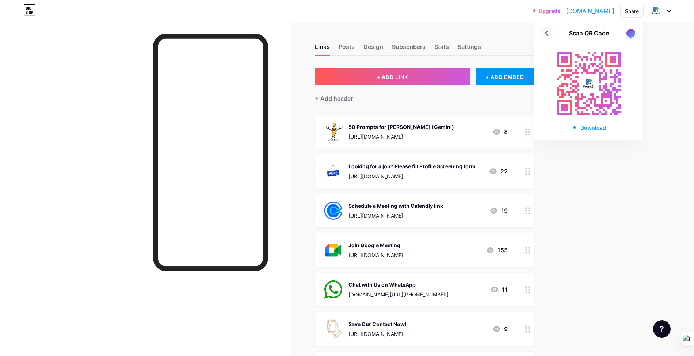
click at [546, 34] on icon at bounding box center [547, 33] width 4 height 6
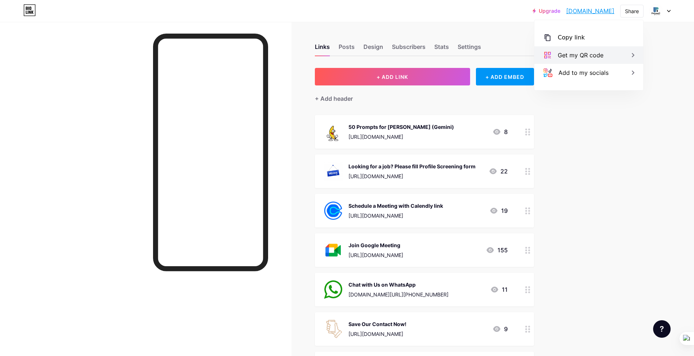
click at [593, 55] on div "Get my QR code" at bounding box center [581, 55] width 46 height 9
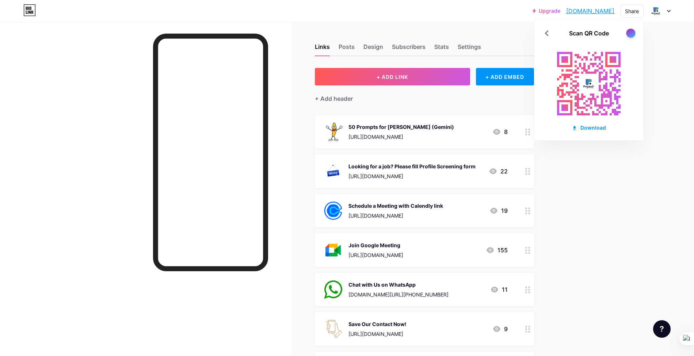
click at [631, 34] on div at bounding box center [630, 33] width 9 height 9
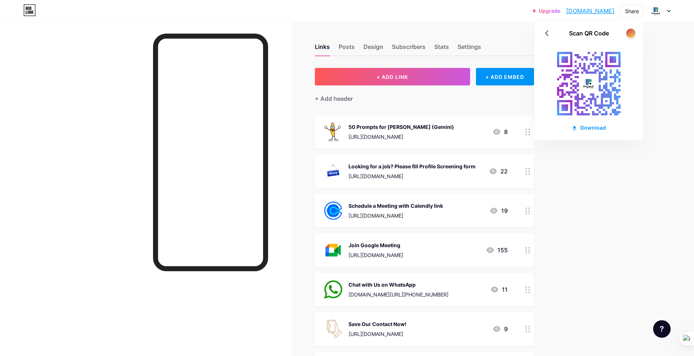
click at [631, 34] on div at bounding box center [630, 33] width 9 height 9
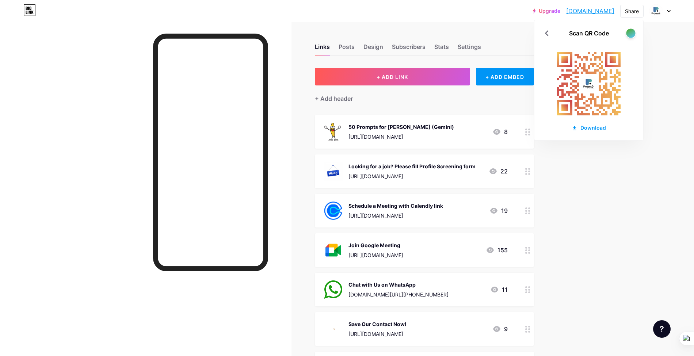
click at [631, 34] on div at bounding box center [630, 33] width 9 height 9
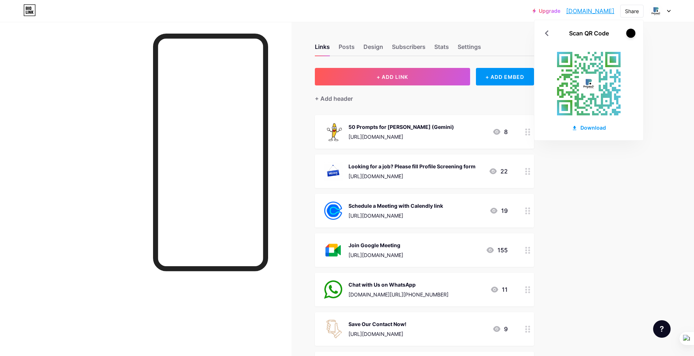
click at [631, 35] on div at bounding box center [630, 33] width 9 height 9
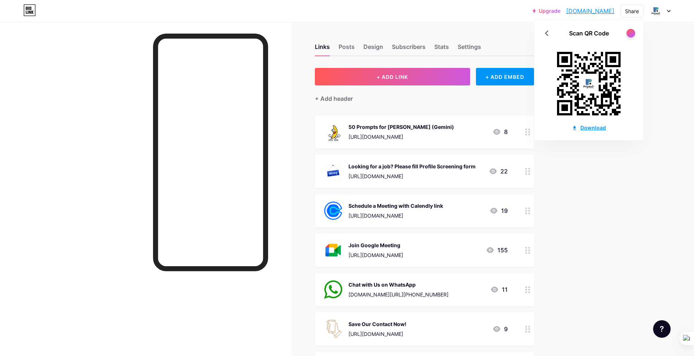
click at [585, 127] on div "Download" at bounding box center [589, 128] width 34 height 8
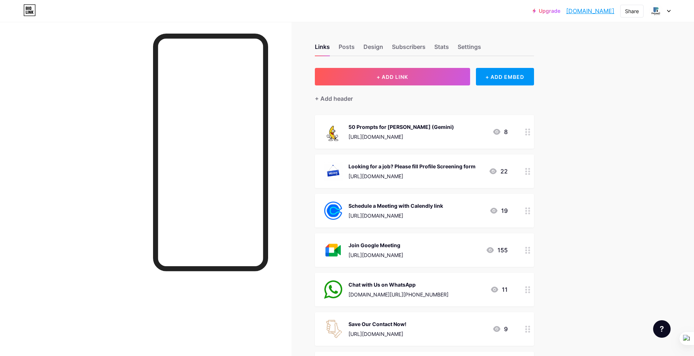
click at [669, 12] on icon at bounding box center [669, 11] width 4 height 3
click at [637, 7] on div "Share" at bounding box center [632, 11] width 14 height 8
click at [597, 55] on div "Get my QR code" at bounding box center [581, 55] width 46 height 9
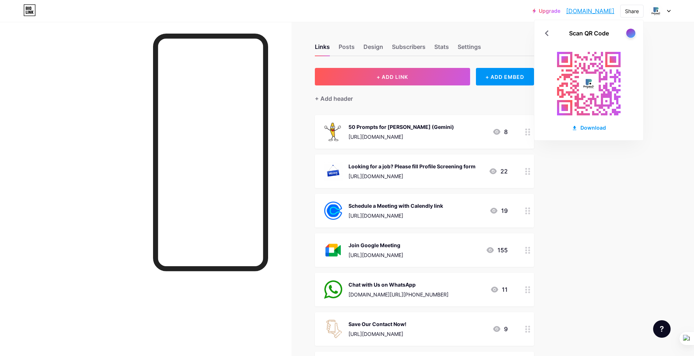
click at [629, 31] on div at bounding box center [630, 33] width 9 height 9
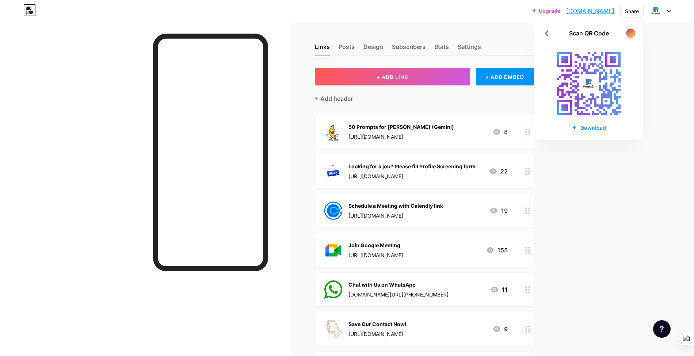
click at [629, 31] on div at bounding box center [630, 33] width 9 height 9
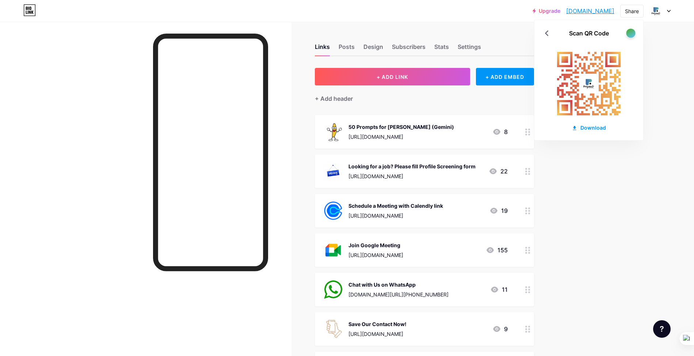
click at [629, 31] on div at bounding box center [630, 33] width 9 height 9
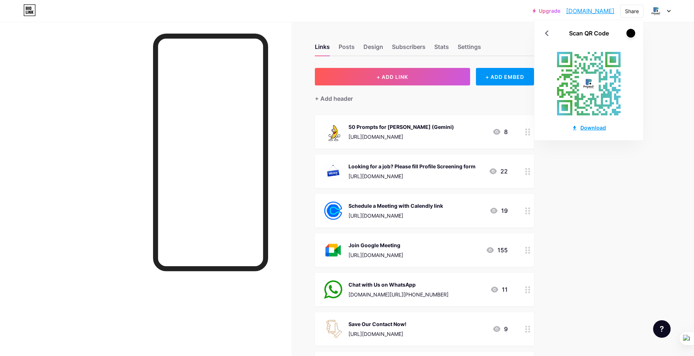
click at [596, 128] on div "Download" at bounding box center [589, 128] width 34 height 8
click at [633, 34] on div at bounding box center [630, 33] width 9 height 9
